Goal: Task Accomplishment & Management: Use online tool/utility

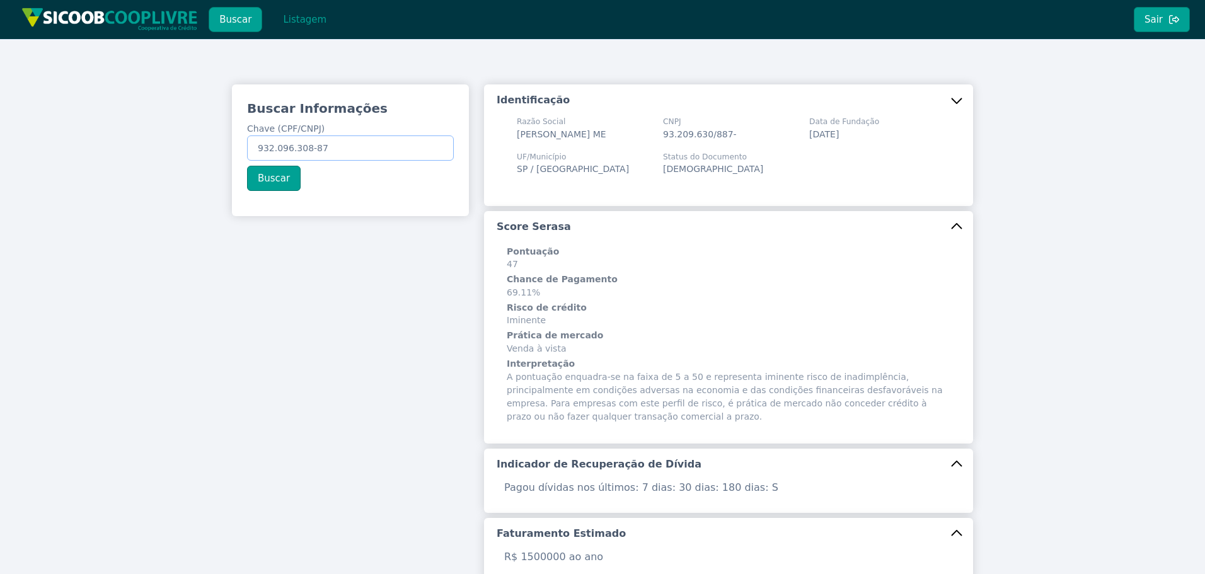
drag, startPoint x: 385, startPoint y: 149, endPoint x: 30, endPoint y: 131, distance: 355.2
click at [57, 130] on div "Buscar Informações Chave (CPF/CNPJ) 932.096.308-87 Buscar Identificação Razão S…" at bounding box center [602, 500] width 1205 height 922
paste input "34.941.474/0001-50"
type input "34.941.474/0001-50"
click at [257, 170] on button "Buscar" at bounding box center [274, 178] width 54 height 25
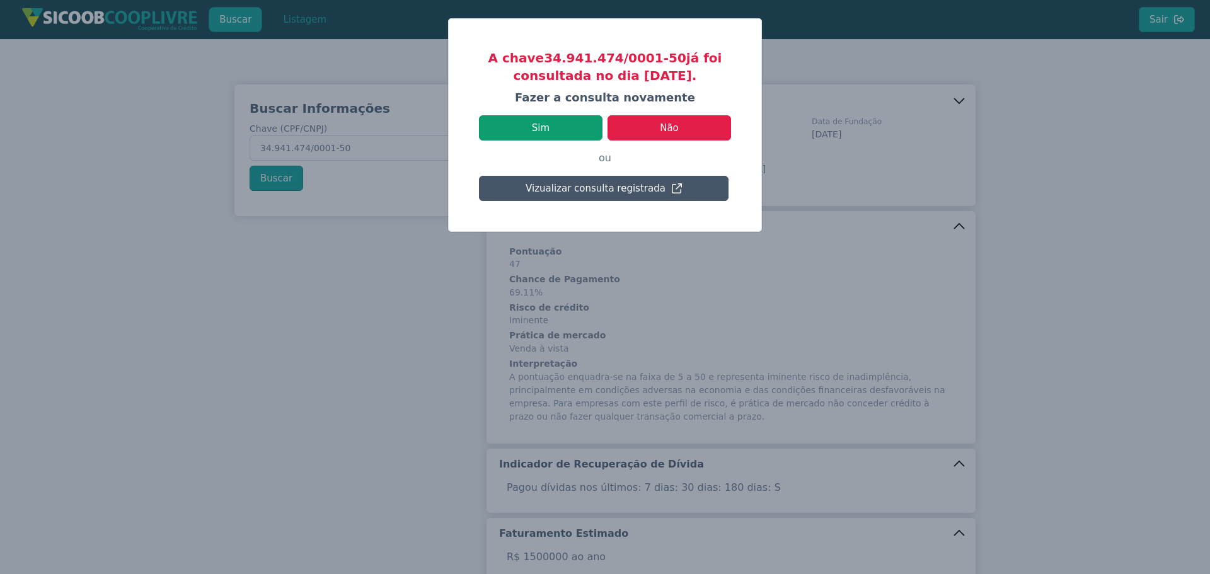
click at [559, 137] on button "Sim" at bounding box center [540, 127] width 123 height 25
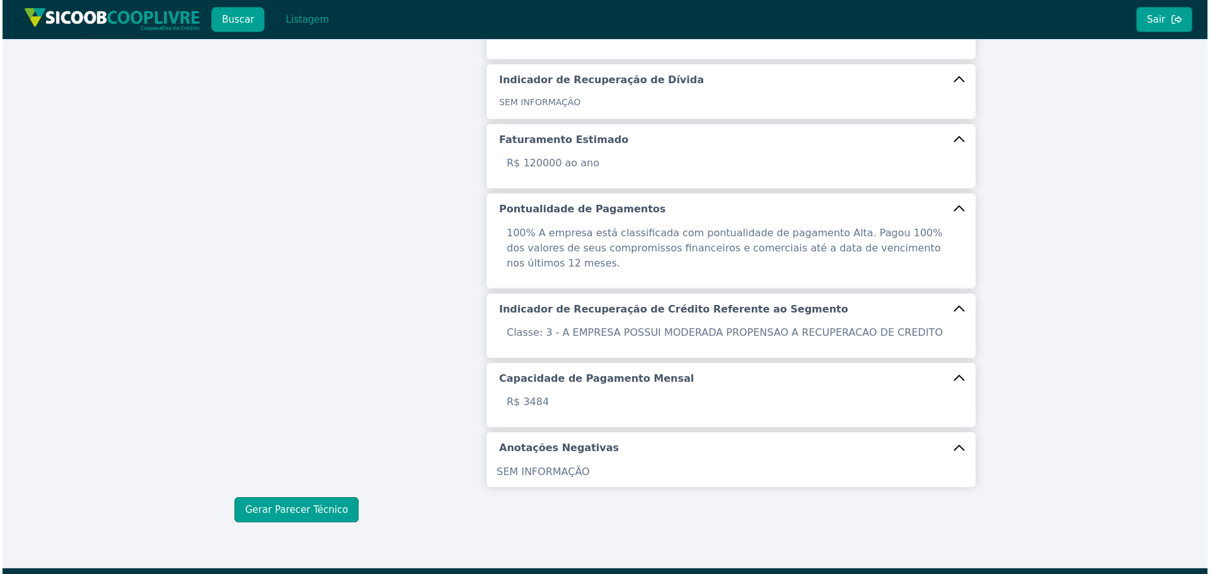
scroll to position [399, 0]
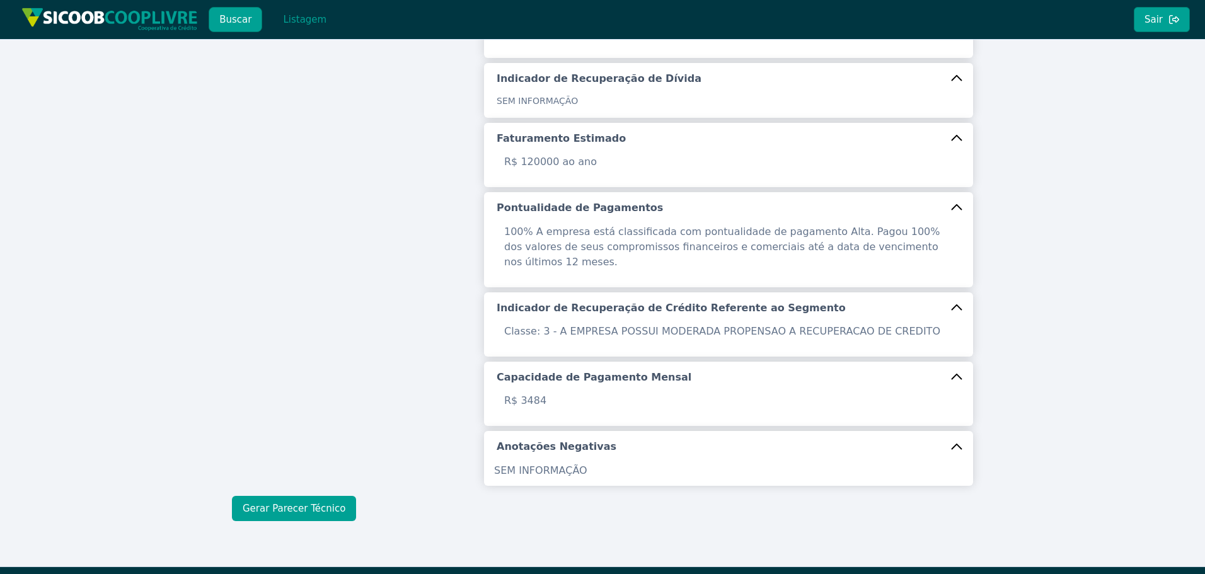
click at [330, 496] on button "Gerar Parecer Técnico" at bounding box center [294, 508] width 124 height 25
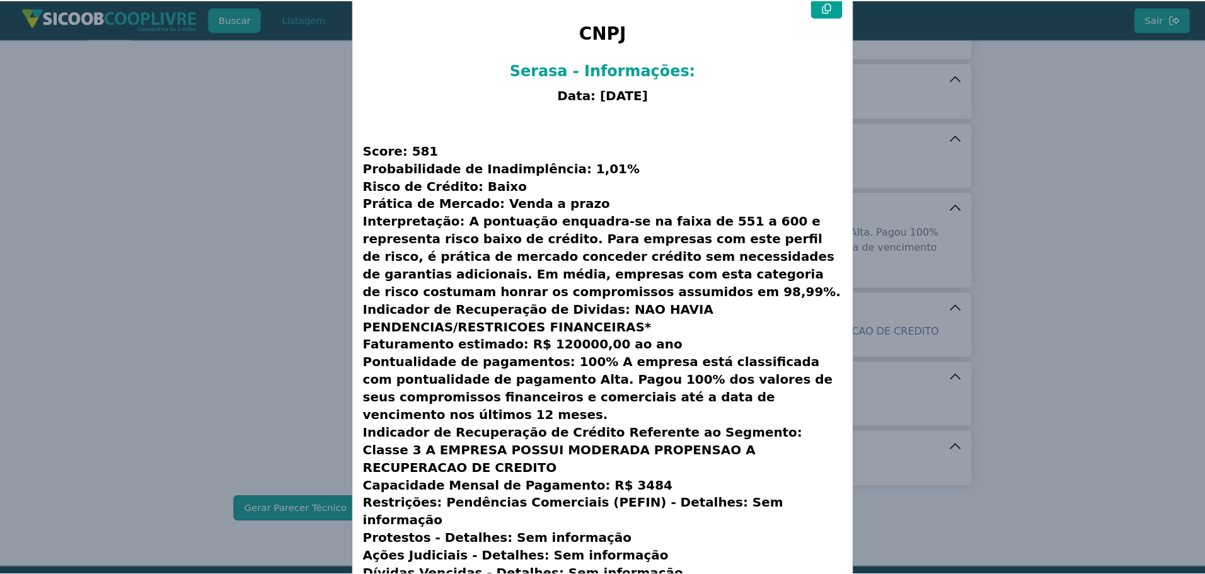
scroll to position [0, 0]
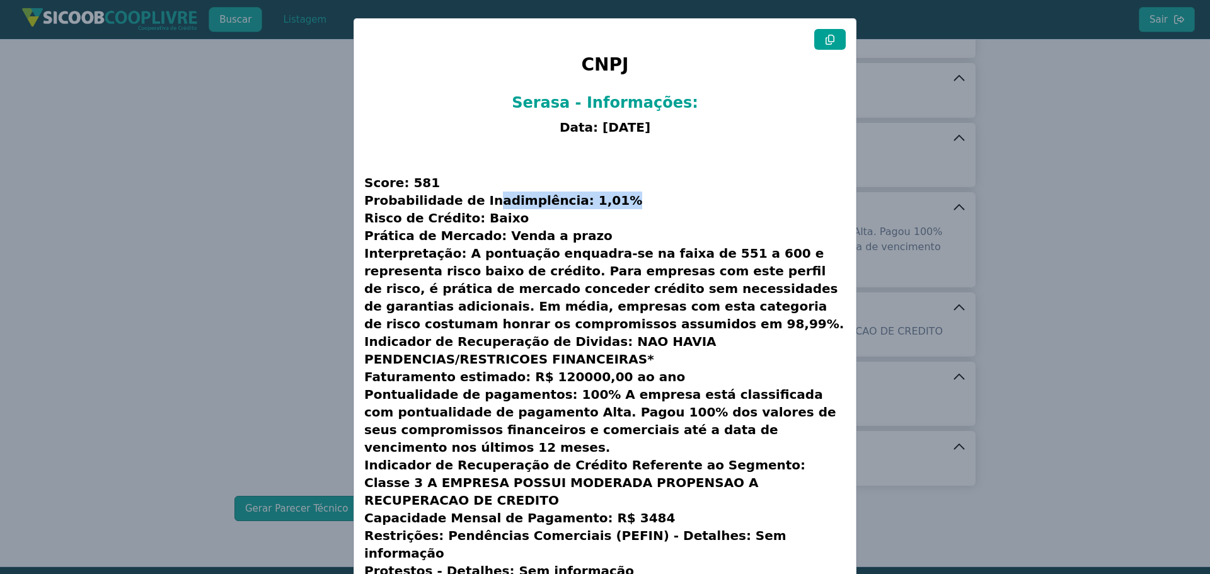
drag, startPoint x: 566, startPoint y: 203, endPoint x: 647, endPoint y: 217, distance: 82.5
click at [591, 205] on h3 "Score: 581 Probabilidade de Inadimplência: 1,01% Risco de Crédito: Baixo Prátic…" at bounding box center [604, 385] width 481 height 489
click at [672, 226] on h3 "Score: 581 Probabilidade de Inadimplência: 1,01% Risco de Crédito: Baixo Prátic…" at bounding box center [604, 385] width 481 height 489
click at [830, 46] on button at bounding box center [830, 39] width 32 height 21
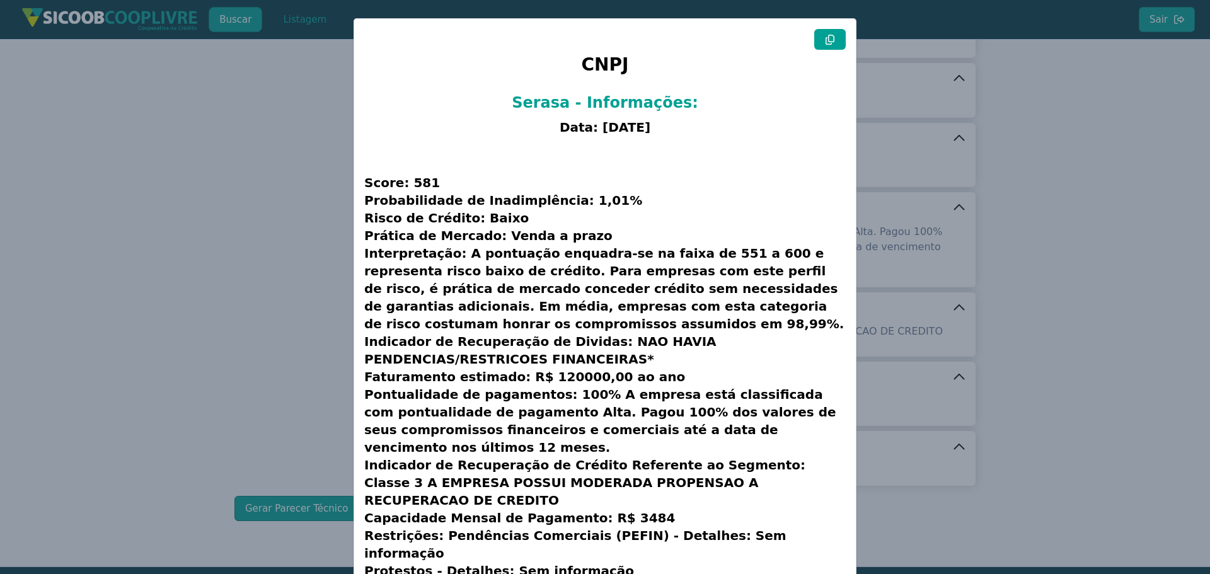
click at [830, 46] on button at bounding box center [830, 39] width 32 height 21
click at [334, 213] on modal-container "CNPJ Serasa - Informações: Data: [DATE] Score: 581 Probabilidade de Inadimplênc…" at bounding box center [605, 287] width 1210 height 574
